Goal: Check status: Check status

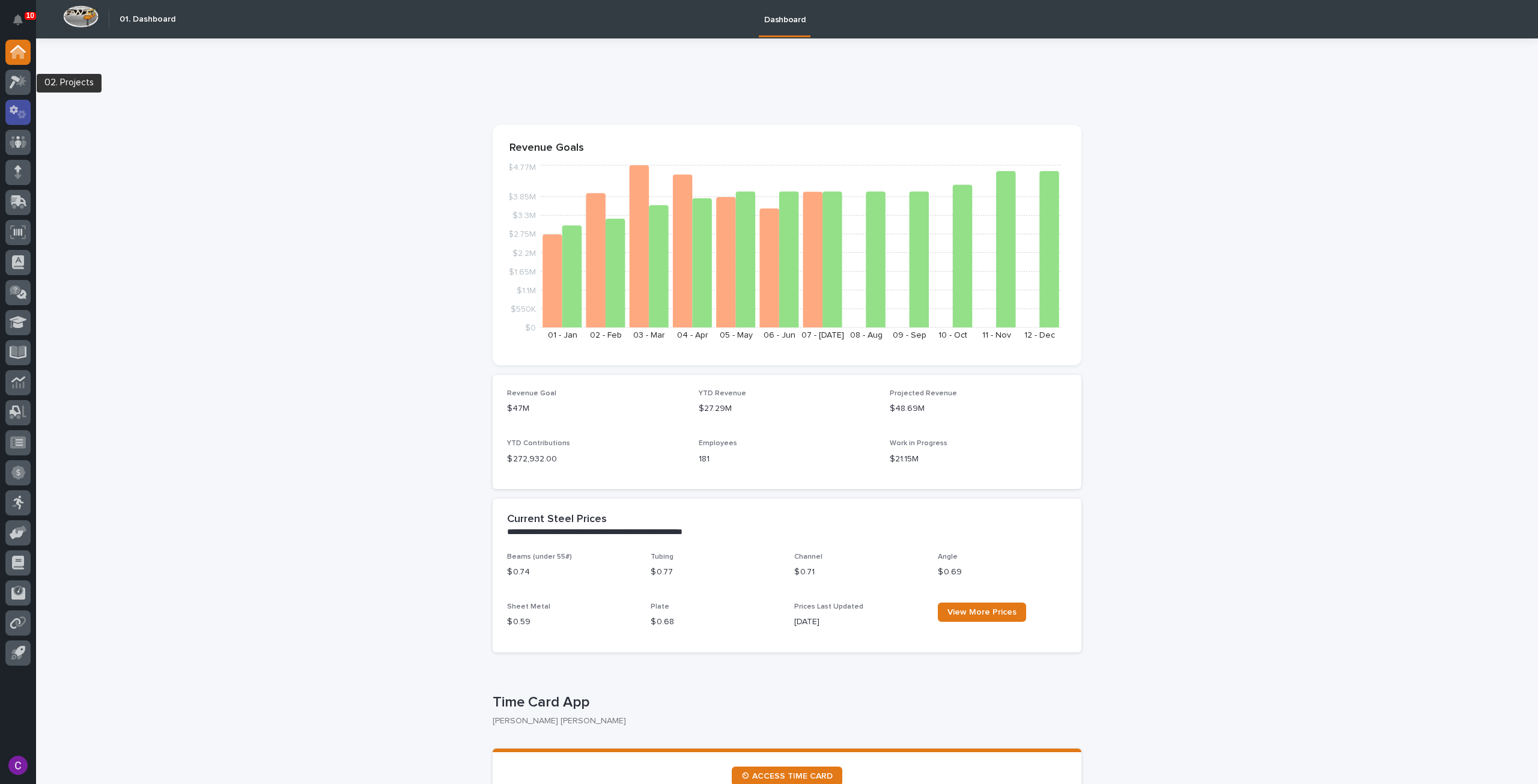
click at [16, 105] on icon at bounding box center [18, 112] width 18 height 13
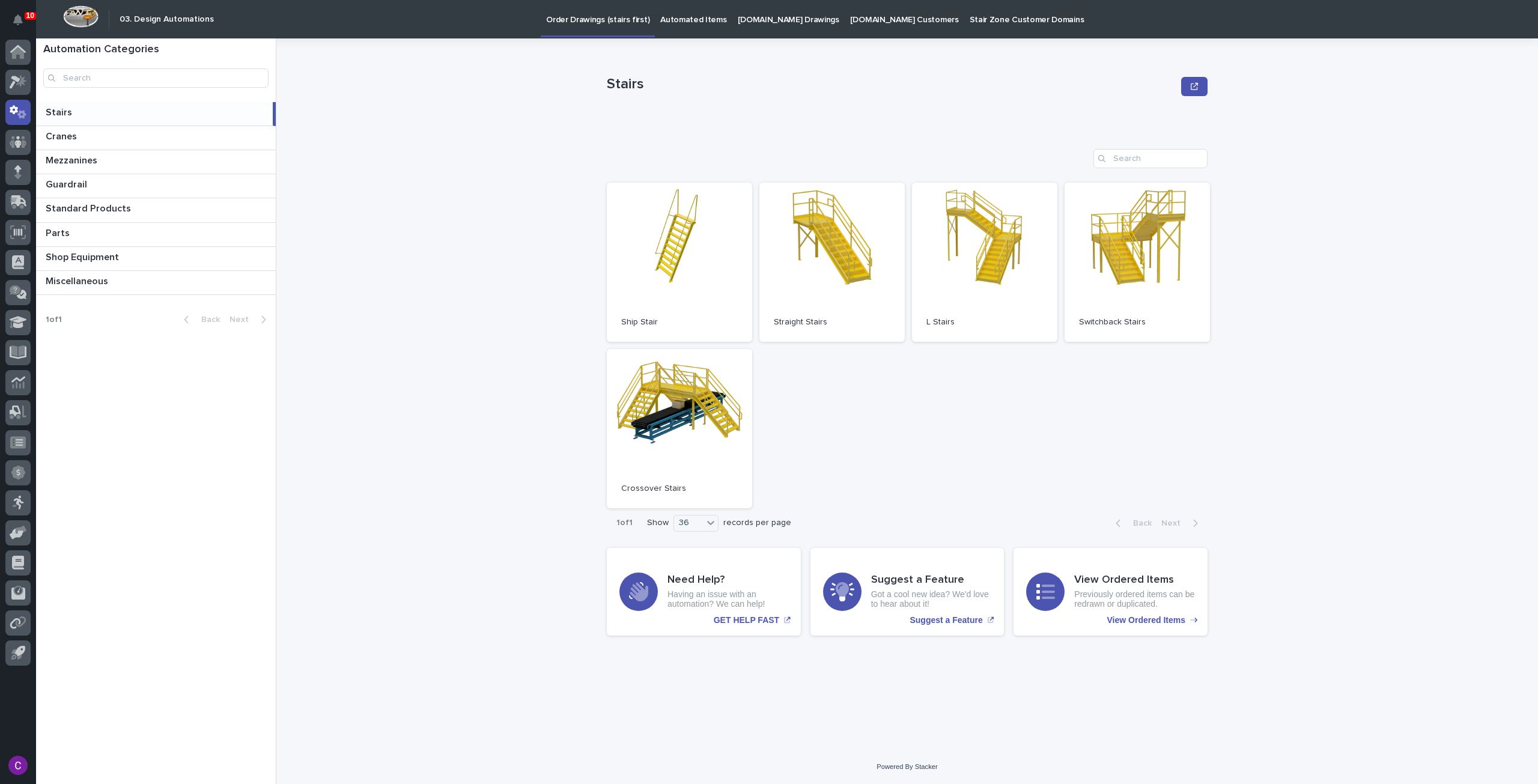
click at [777, 35] on link "StairZone.com Drawings" at bounding box center [788, 18] width 112 height 37
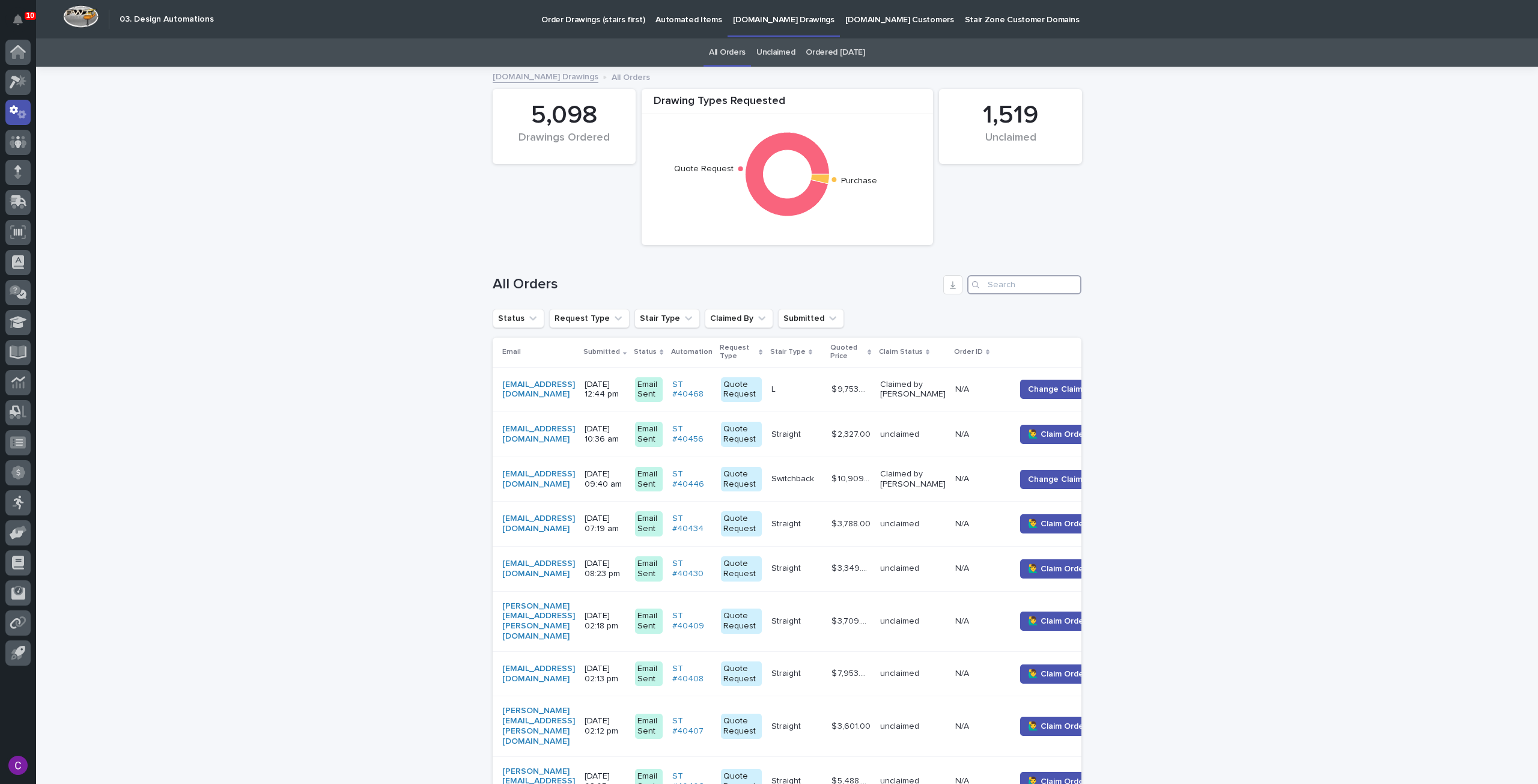
click at [1007, 284] on input "Search" at bounding box center [1024, 284] width 114 height 19
paste input "debbie@debtaylordesign.com"
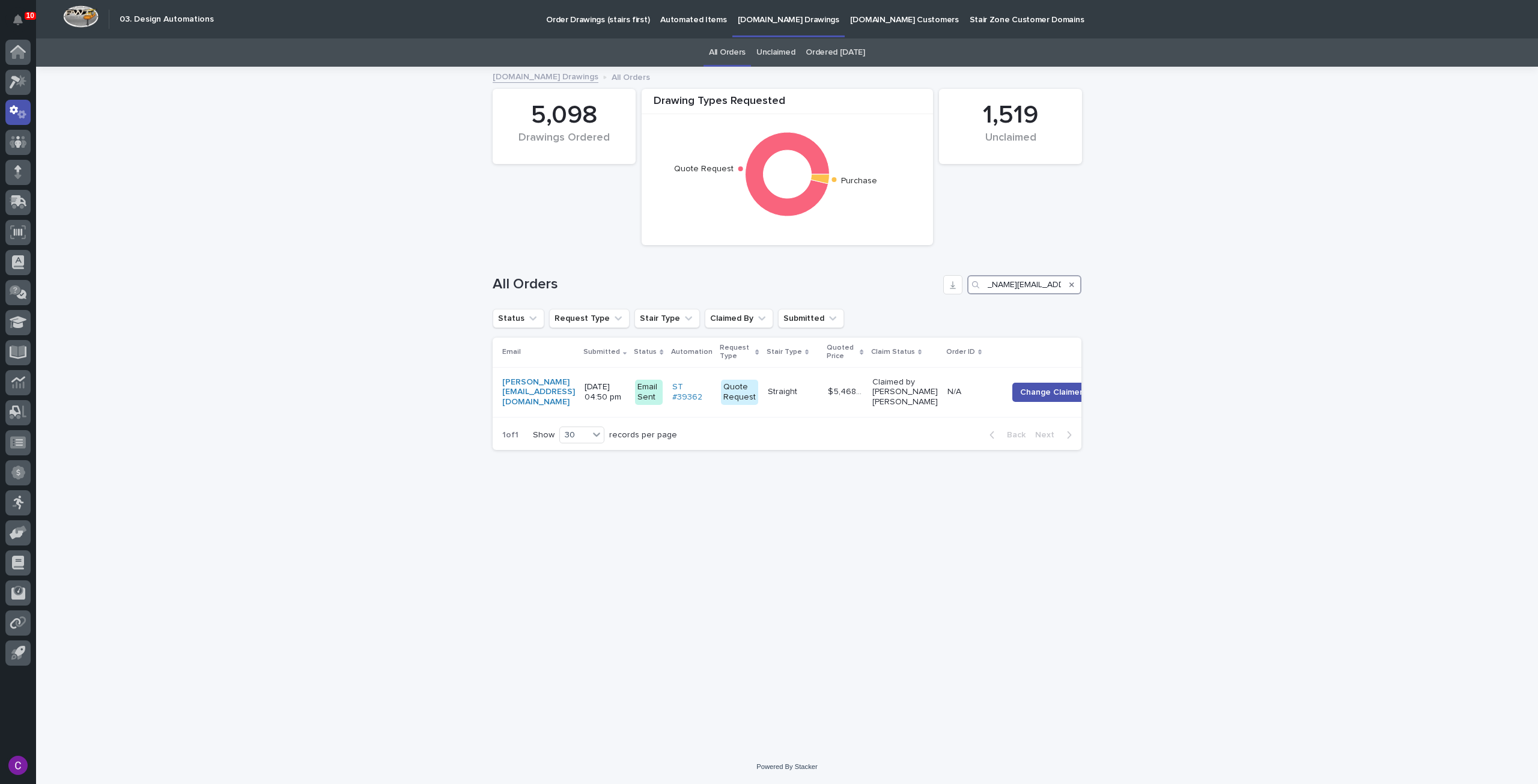
type input "debbie@debtaylordesign.com"
click at [959, 388] on td "N/A N/A" at bounding box center [973, 392] width 60 height 49
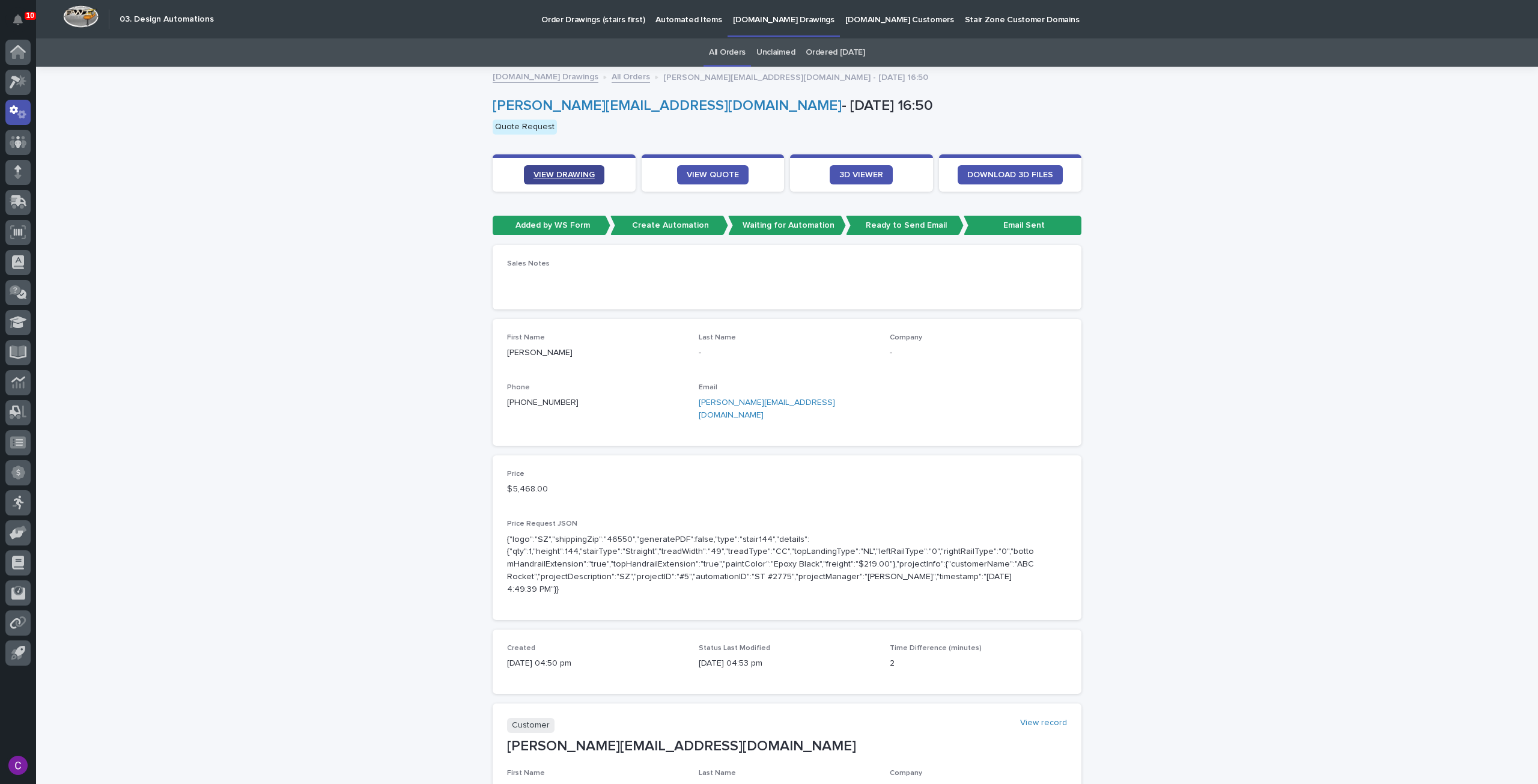
click at [575, 179] on link "VIEW DRAWING" at bounding box center [564, 174] width 81 height 19
click at [716, 173] on span "VIEW QUOTE" at bounding box center [713, 174] width 52 height 8
click at [591, 170] on link "VIEW DRAWING" at bounding box center [564, 174] width 81 height 19
click at [698, 166] on link "VIEW QUOTE" at bounding box center [712, 174] width 71 height 19
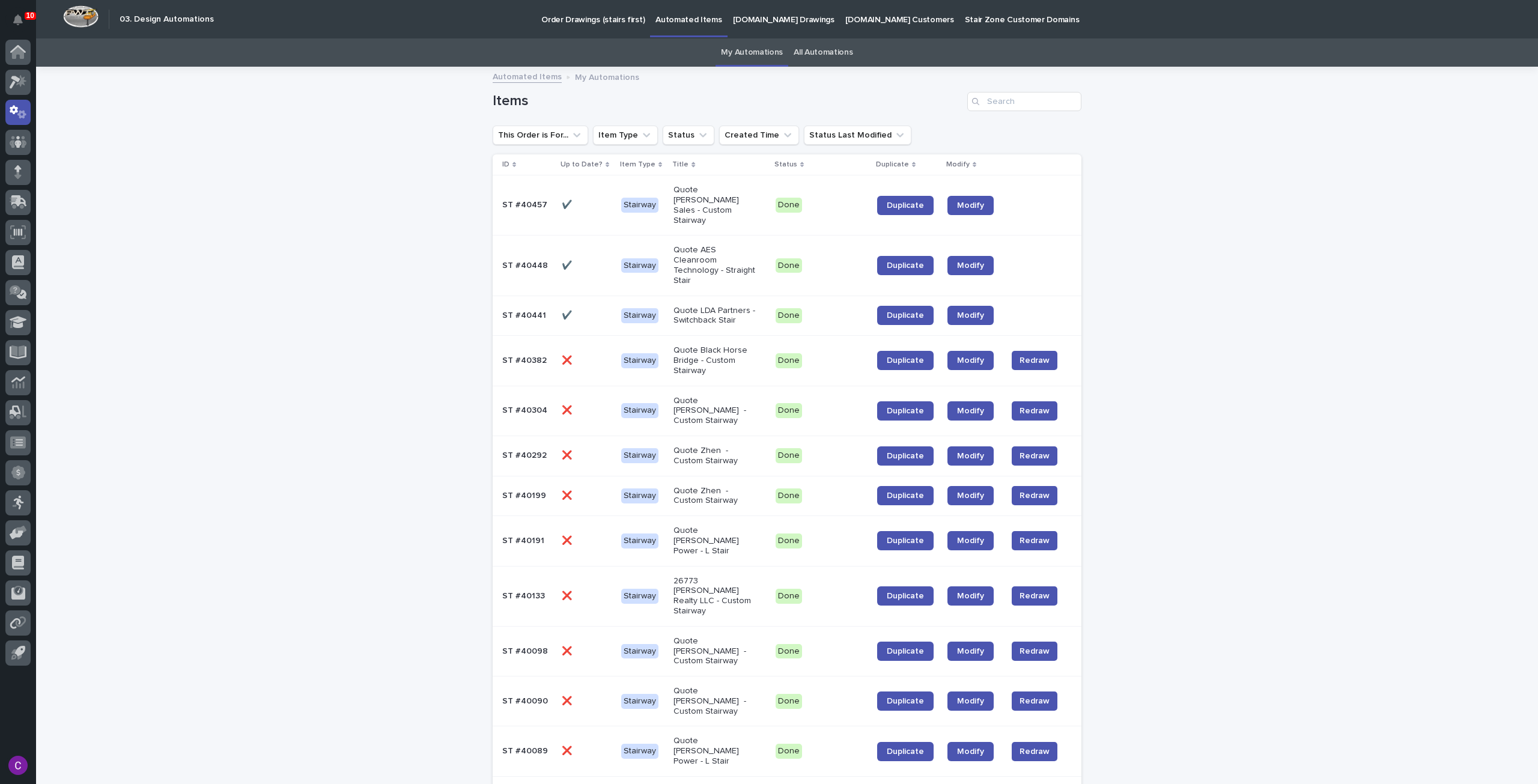
click at [974, 92] on div "Search" at bounding box center [976, 101] width 19 height 19
click at [988, 96] on input "Search" at bounding box center [1024, 101] width 114 height 19
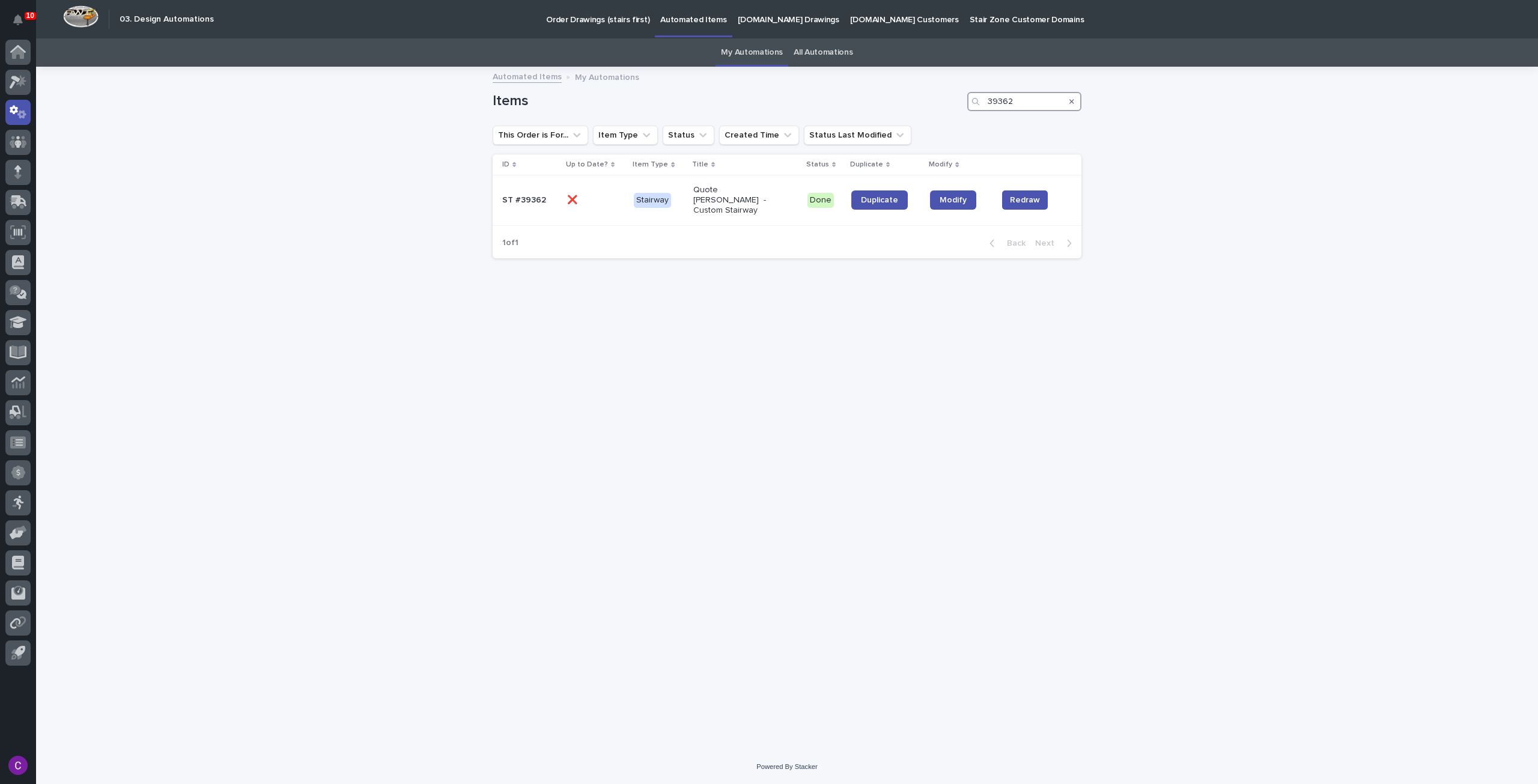
type input "39362"
click at [753, 190] on p "Quote Debbie - Custom Stairway" at bounding box center [736, 200] width 86 height 30
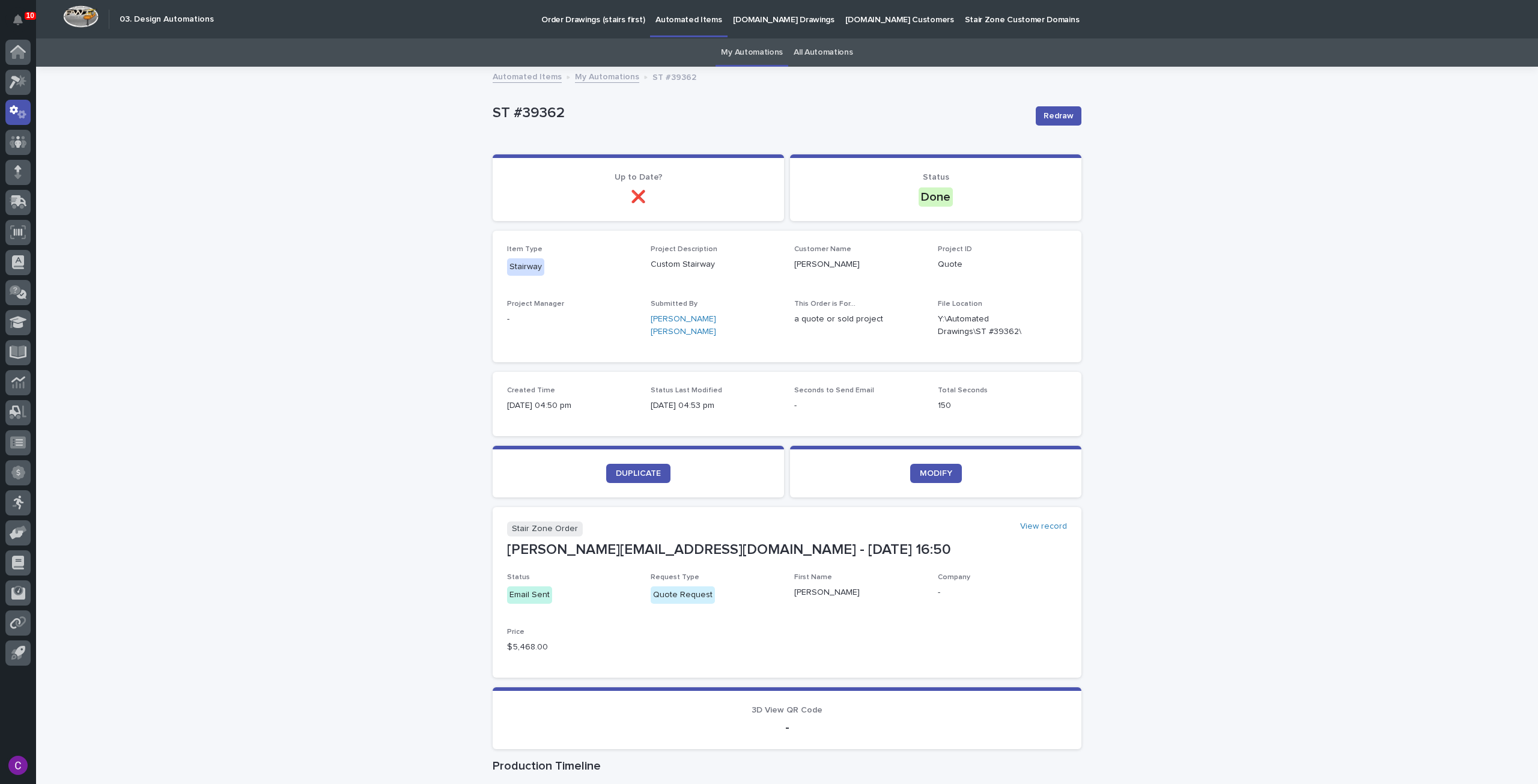
click at [756, 16] on p "StairZone.com Drawings" at bounding box center [783, 13] width 101 height 25
